Goal: Information Seeking & Learning: Learn about a topic

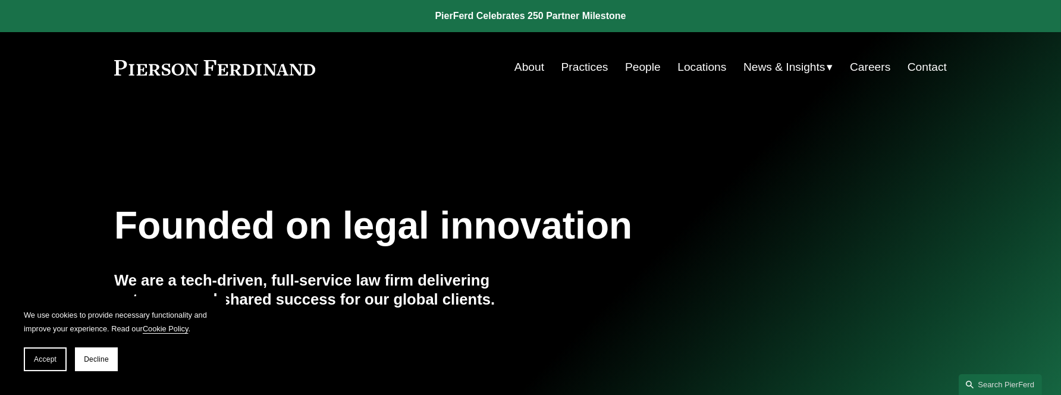
drag, startPoint x: 101, startPoint y: 363, endPoint x: 103, endPoint y: 355, distance: 8.5
click at [101, 363] on button "Decline" at bounding box center [96, 359] width 43 height 24
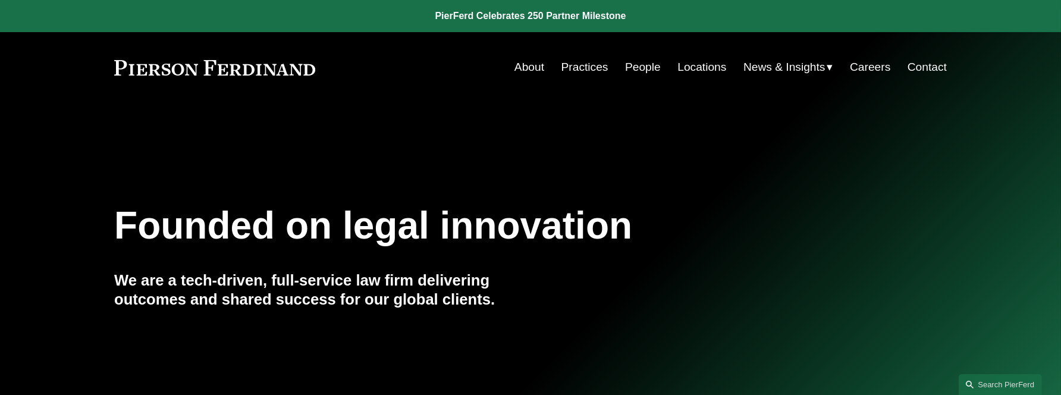
click at [648, 64] on link "People" at bounding box center [643, 67] width 36 height 23
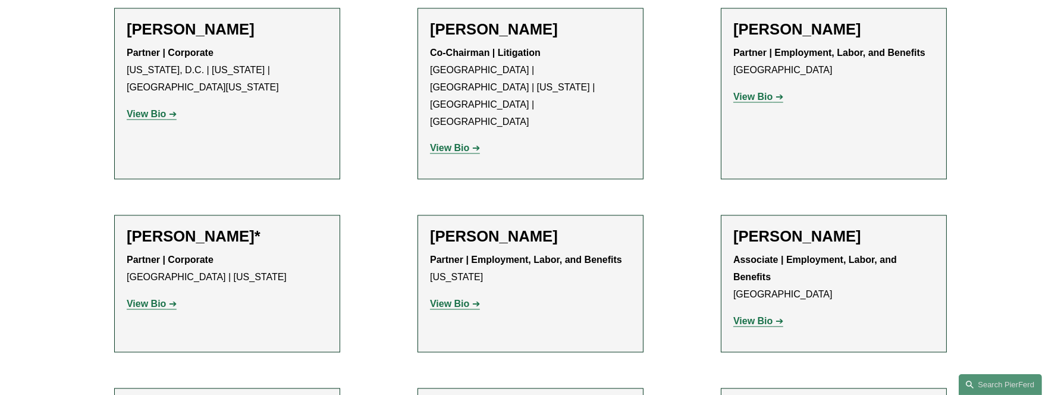
scroll to position [5080, 0]
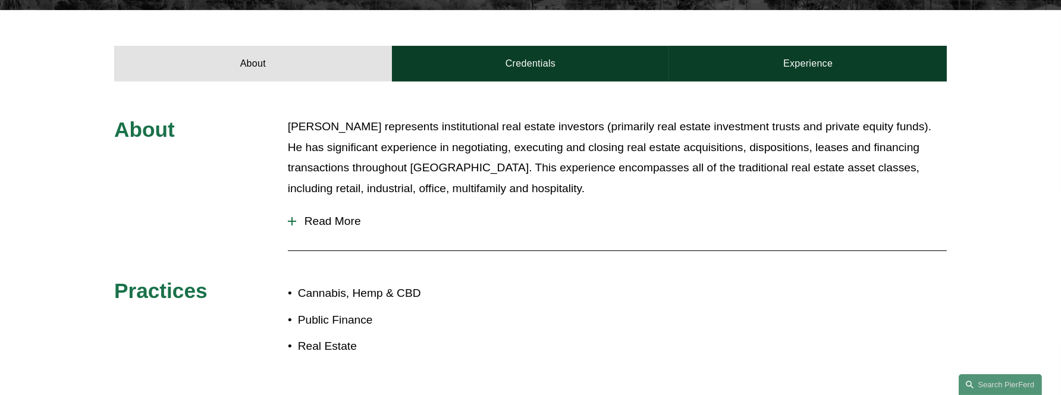
scroll to position [475, 0]
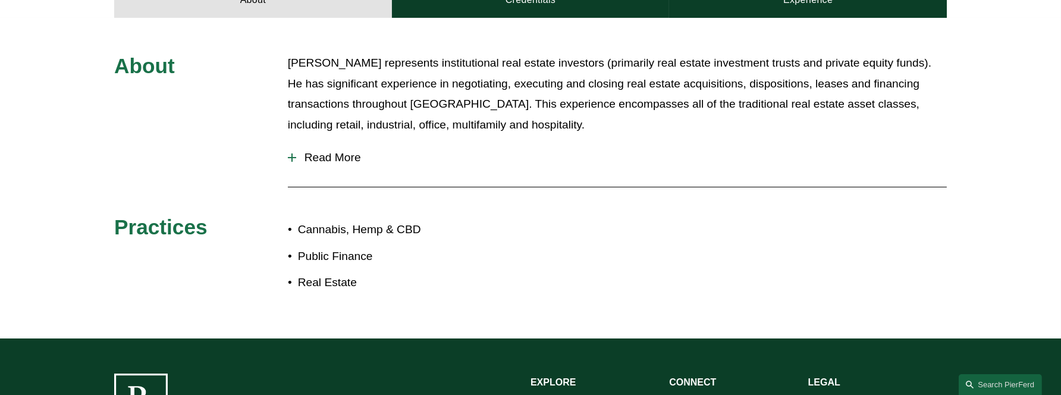
click at [350, 162] on span "Read More" at bounding box center [621, 157] width 651 height 13
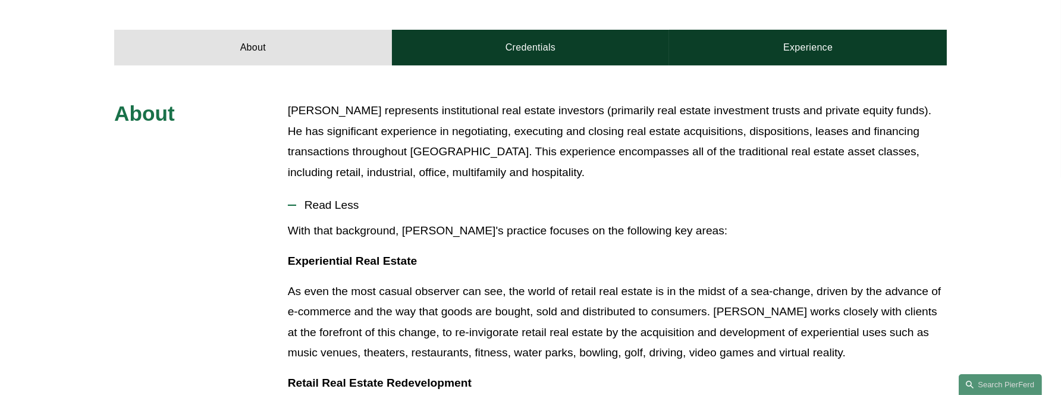
scroll to position [237, 0]
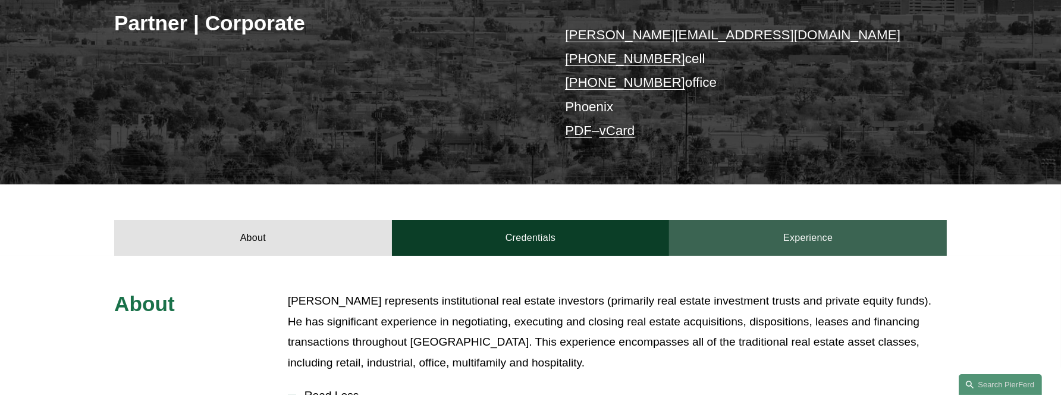
click at [826, 248] on link "Experience" at bounding box center [808, 238] width 278 height 36
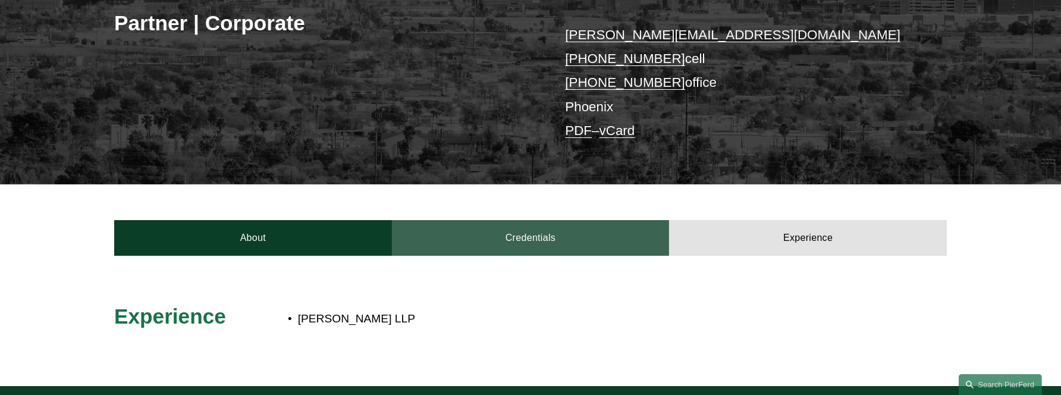
click at [618, 238] on link "Credentials" at bounding box center [531, 238] width 278 height 36
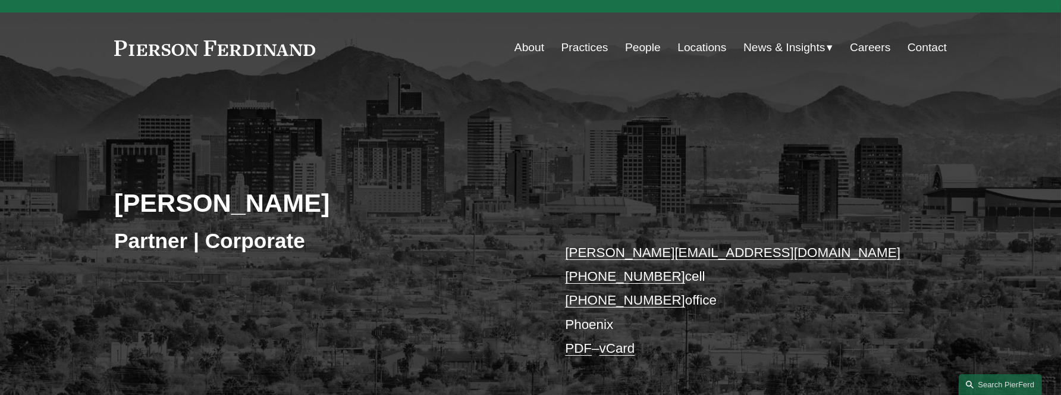
scroll to position [0, 0]
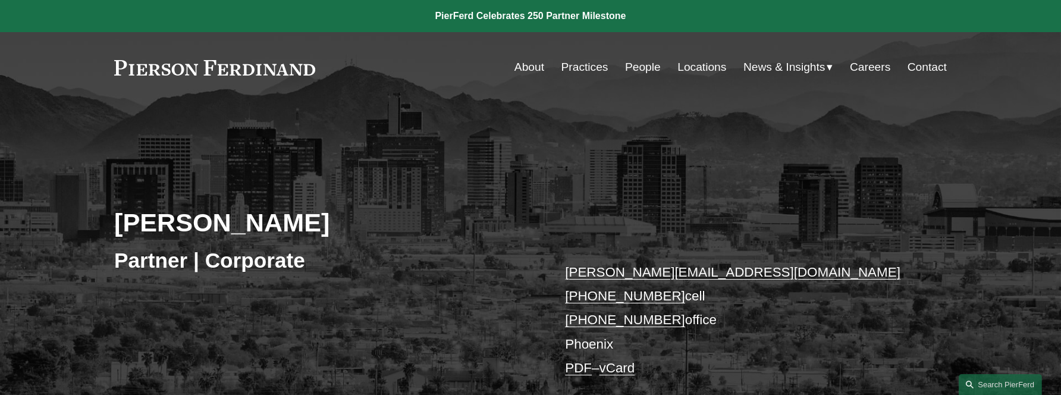
click at [630, 65] on link "People" at bounding box center [643, 67] width 36 height 23
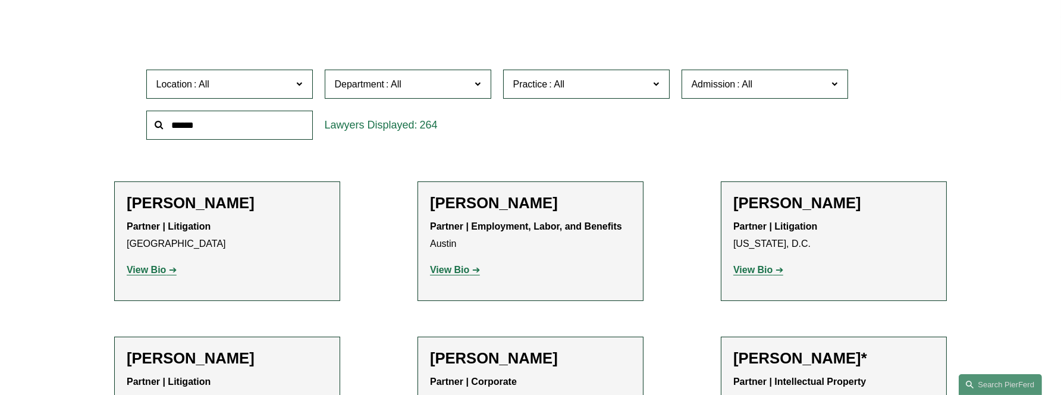
scroll to position [357, 0]
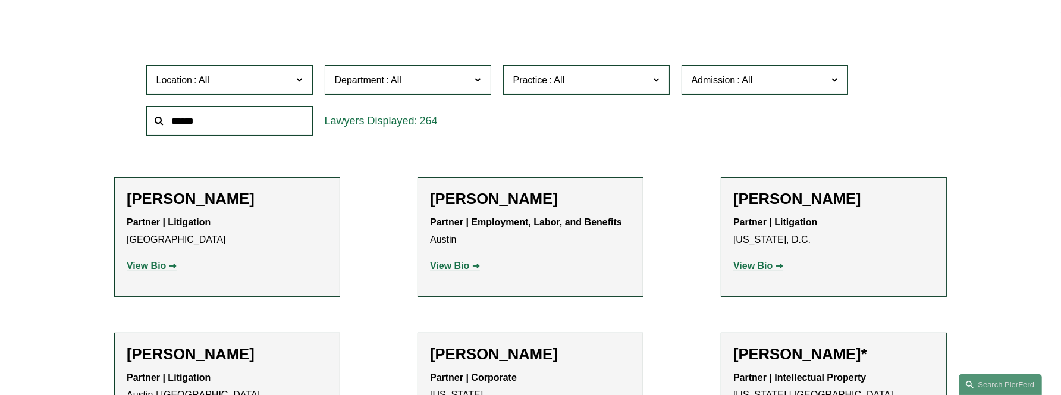
click at [501, 205] on h2 "[PERSON_NAME]" at bounding box center [530, 199] width 201 height 18
click at [462, 263] on div "Partner | Employment, Labor, and Benefits Austin View Bio Location: [GEOGRAPHIC…" at bounding box center [530, 244] width 201 height 61
click at [462, 263] on strong "View Bio" at bounding box center [449, 265] width 39 height 10
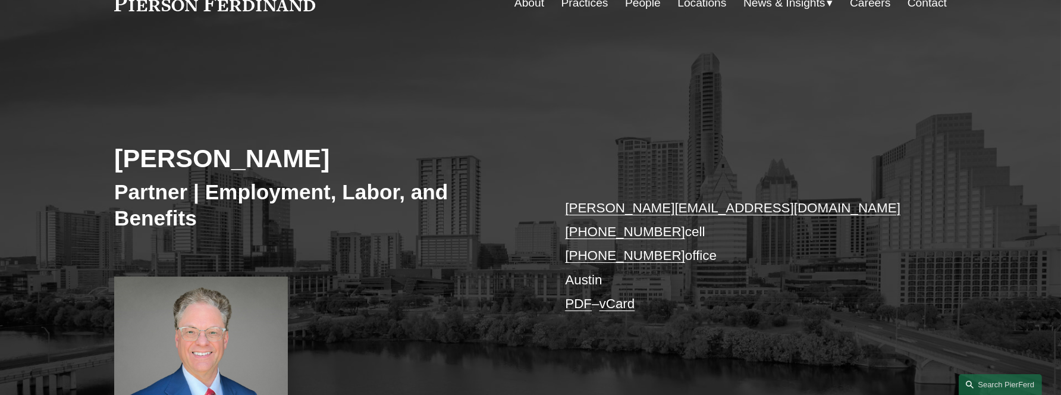
scroll to position [59, 0]
